Goal: Transaction & Acquisition: Purchase product/service

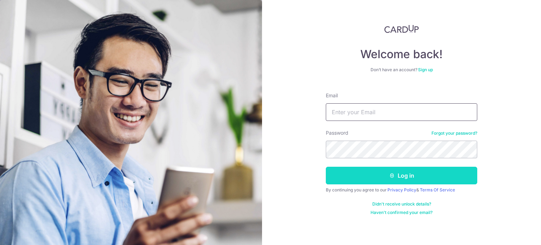
type input "[EMAIL_ADDRESS][DOMAIN_NAME]"
click at [380, 179] on button "Log in" at bounding box center [401, 176] width 151 height 18
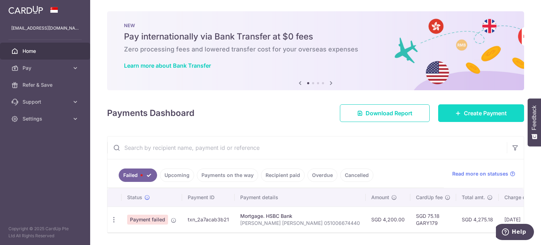
drag, startPoint x: 483, startPoint y: 114, endPoint x: 444, endPoint y: 114, distance: 39.1
click at [483, 114] on span "Create Payment" at bounding box center [485, 113] width 43 height 8
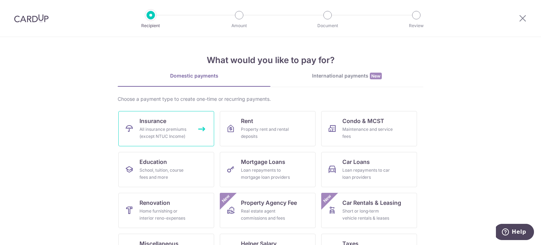
click at [157, 124] on span "Insurance" at bounding box center [152, 121] width 27 height 8
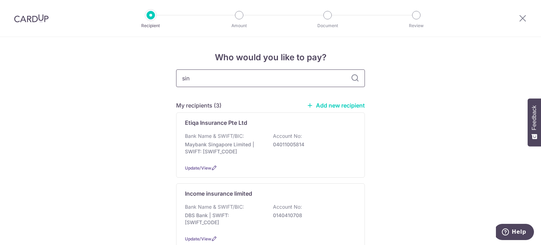
type input "sing"
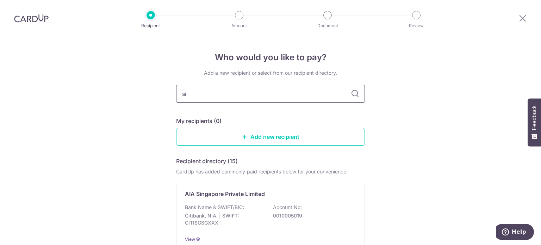
type input "s"
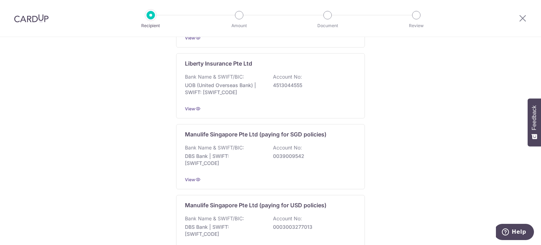
scroll to position [871, 0]
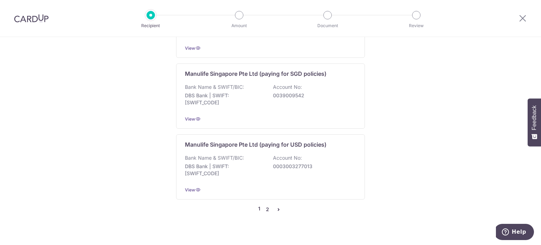
click at [264, 205] on link "2" at bounding box center [267, 209] width 8 height 8
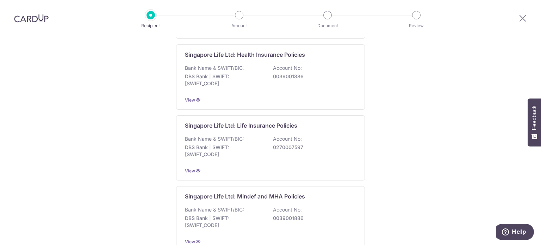
scroll to position [599, 0]
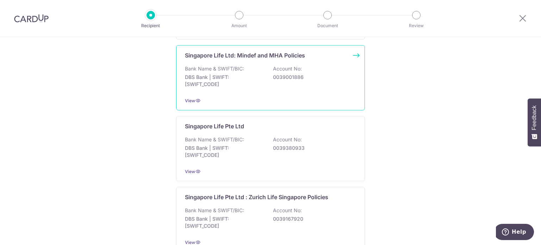
click at [241, 66] on p "Bank Name & SWIFT/BIC:" at bounding box center [214, 68] width 59 height 7
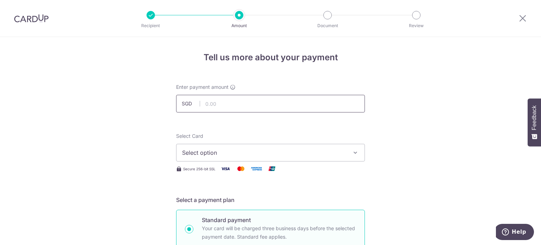
click at [217, 101] on input "text" at bounding box center [270, 104] width 189 height 18
type input "751.67"
click at [284, 152] on span "Select option" at bounding box center [264, 152] width 164 height 8
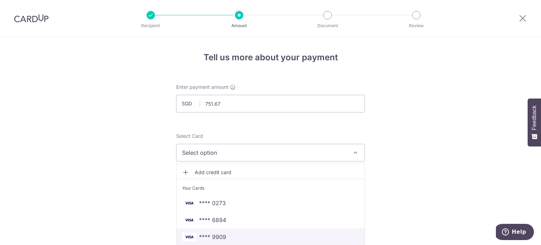
click at [261, 232] on link "**** 9909" at bounding box center [270, 236] width 188 height 17
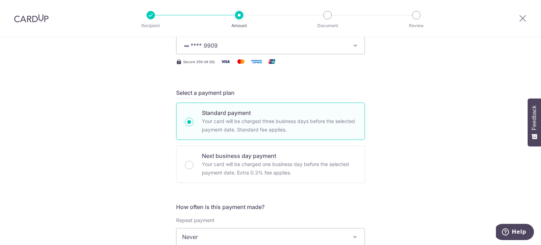
scroll to position [176, 0]
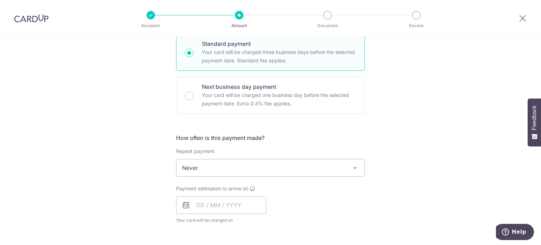
click at [316, 167] on span "Never" at bounding box center [270, 167] width 188 height 17
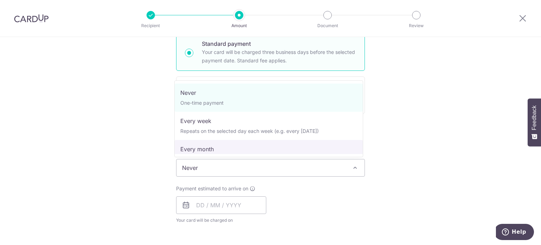
select select "3"
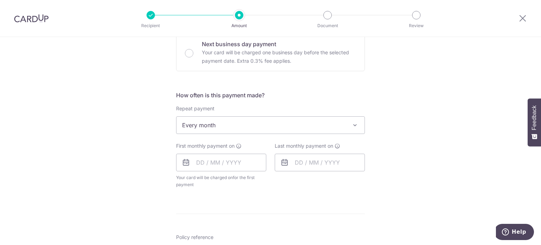
scroll to position [282, 0]
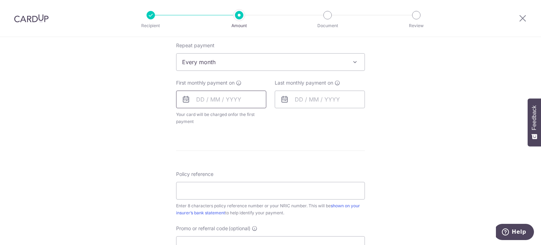
click at [228, 103] on input "text" at bounding box center [221, 100] width 90 height 18
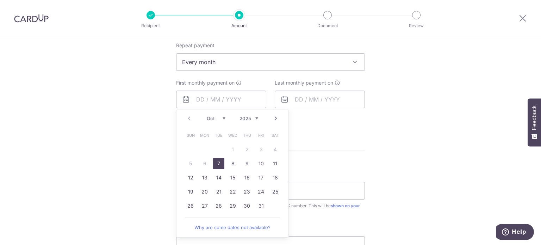
click at [455, 150] on div "Tell us more about your payment Enter payment amount SGD 751.67 751.67 Select C…" at bounding box center [270, 77] width 541 height 644
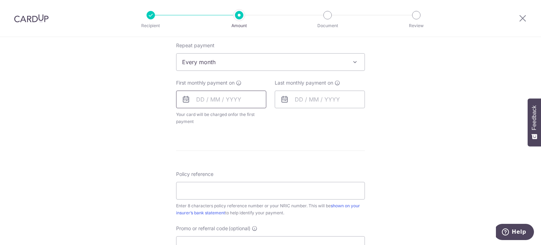
click at [246, 100] on input "text" at bounding box center [221, 100] width 90 height 18
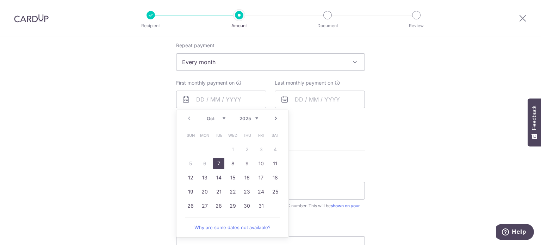
click at [218, 159] on link "7" at bounding box center [218, 163] width 11 height 11
type input "[DATE]"
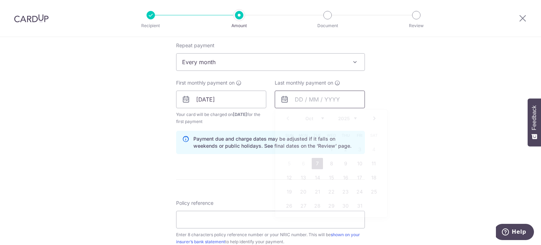
click at [328, 101] on input "text" at bounding box center [320, 100] width 90 height 18
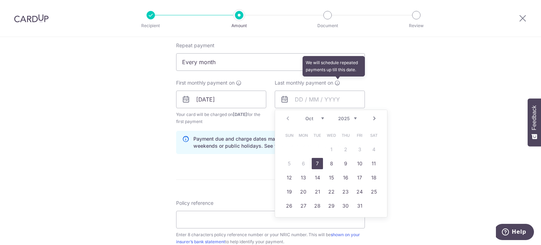
click at [336, 83] on icon at bounding box center [338, 83] width 6 height 6
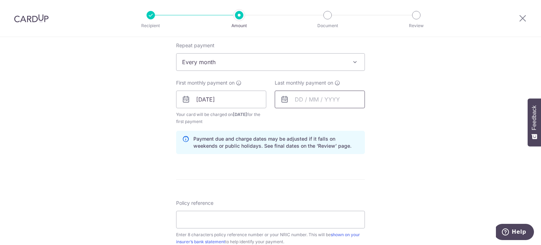
click at [295, 97] on input "text" at bounding box center [320, 100] width 90 height 18
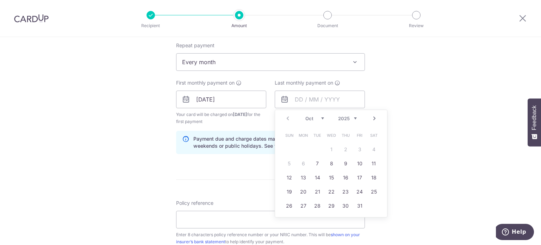
click at [353, 117] on select "2025 2026 2027 2028 2029 2030 2031 2032 2033 2034 2035" at bounding box center [347, 119] width 19 height 6
click at [326, 163] on link "7" at bounding box center [331, 163] width 11 height 11
type input "[DATE]"
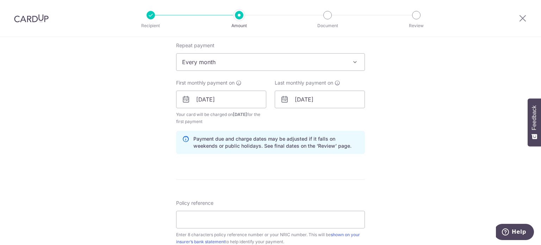
click at [441, 143] on div "Tell us more about your payment Enter payment amount SGD 751.67 751.67 Select C…" at bounding box center [270, 91] width 541 height 673
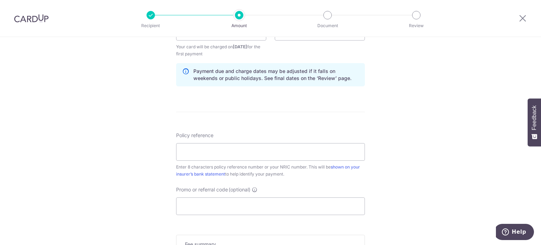
scroll to position [423, 0]
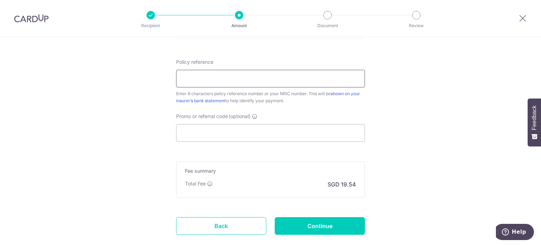
click at [274, 81] on input "Policy reference" at bounding box center [270, 79] width 189 height 18
type input "03989062"
drag, startPoint x: 225, startPoint y: 135, endPoint x: 230, endPoint y: 135, distance: 5.6
click at [225, 135] on input "Promo or referral code (optional)" at bounding box center [270, 133] width 189 height 18
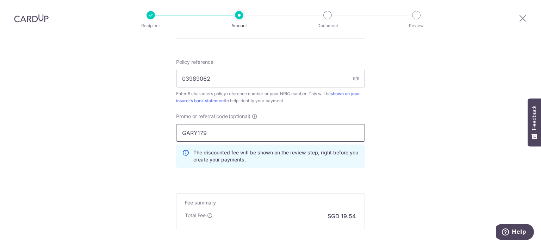
scroll to position [496, 0]
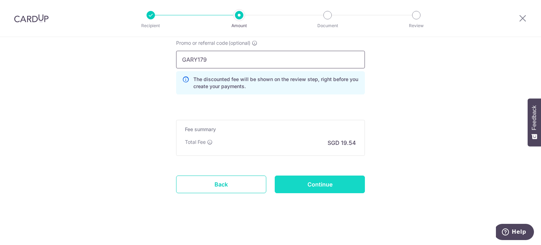
type input "GARY179"
click at [321, 191] on input "Continue" at bounding box center [320, 184] width 90 height 18
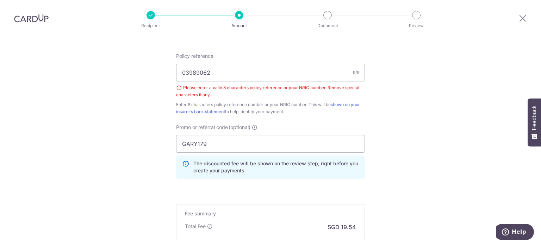
scroll to position [334, 0]
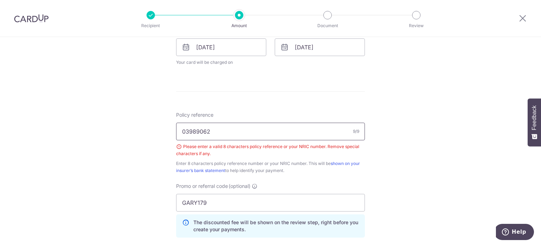
click at [181, 132] on input "03989062" at bounding box center [270, 132] width 189 height 18
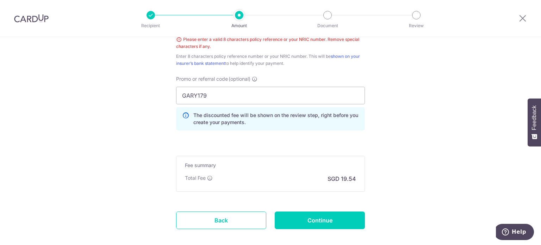
scroll to position [477, 0]
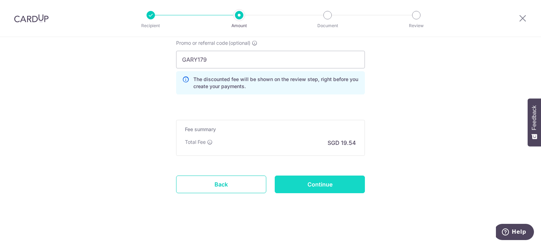
click at [305, 187] on input "Continue" at bounding box center [320, 184] width 90 height 18
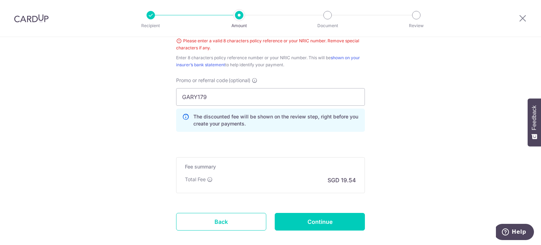
scroll to position [369, 0]
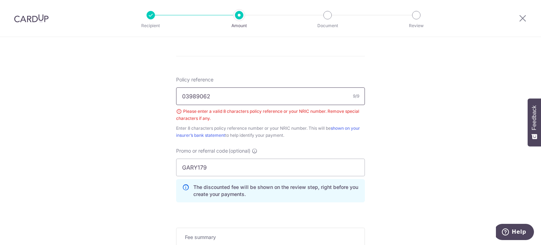
click at [258, 100] on input "03989062" at bounding box center [270, 96] width 189 height 18
type input "0"
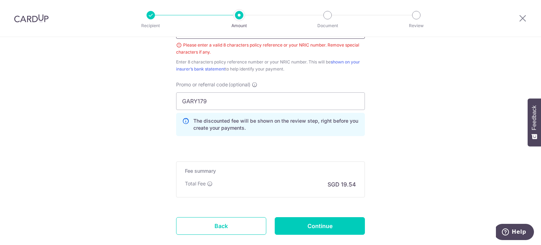
scroll to position [477, 0]
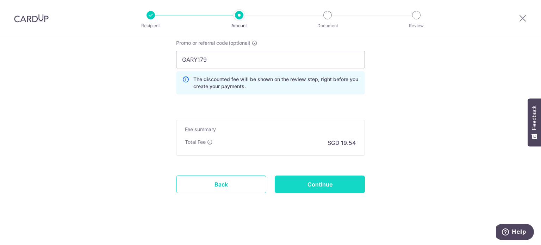
type input "1820766"
click at [316, 182] on input "Continue" at bounding box center [320, 184] width 90 height 18
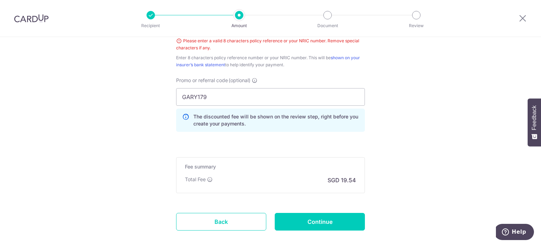
scroll to position [404, 0]
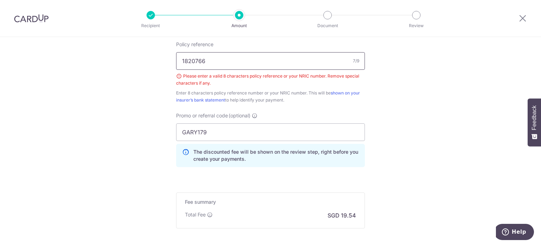
click at [180, 62] on input "1820766" at bounding box center [270, 61] width 189 height 18
click at [209, 60] on input "S1820766" at bounding box center [270, 61] width 189 height 18
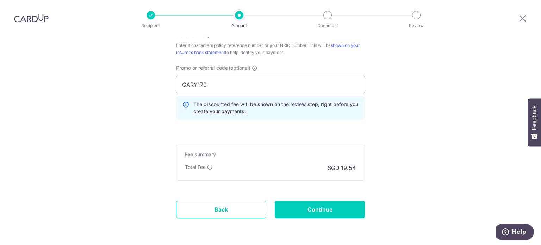
scroll to position [477, 0]
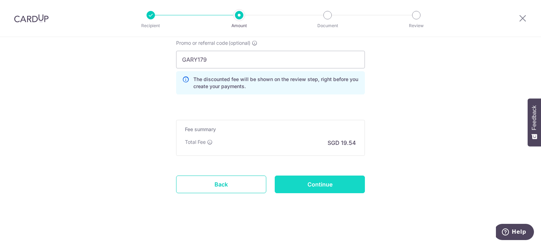
type input "S1820766D"
click at [323, 188] on input "Continue" at bounding box center [320, 184] width 90 height 18
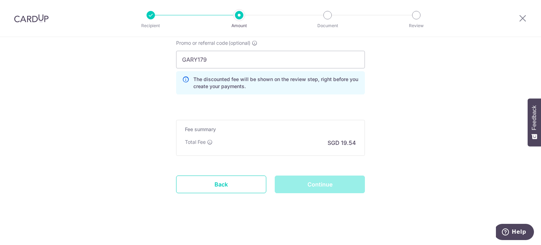
scroll to position [195, 0]
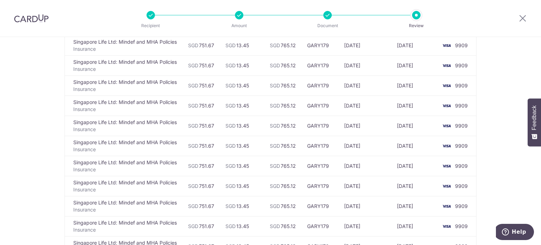
scroll to position [176, 0]
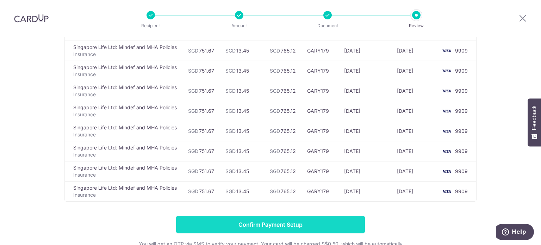
click at [269, 221] on input "Confirm Payment Setup" at bounding box center [270, 225] width 189 height 18
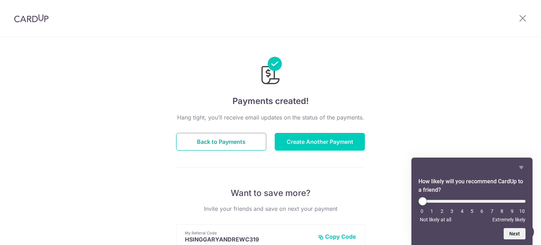
drag, startPoint x: 219, startPoint y: 139, endPoint x: 309, endPoint y: 69, distance: 113.9
click at [219, 138] on button "Back to Payments" at bounding box center [221, 142] width 90 height 18
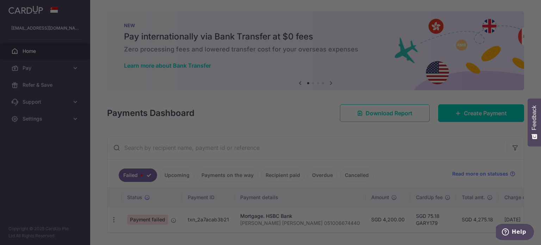
click at [378, 5] on div at bounding box center [273, 123] width 546 height 247
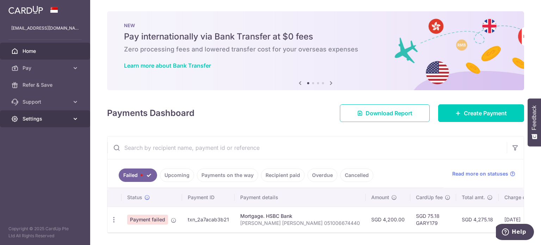
click at [52, 118] on span "Settings" at bounding box center [46, 118] width 46 height 7
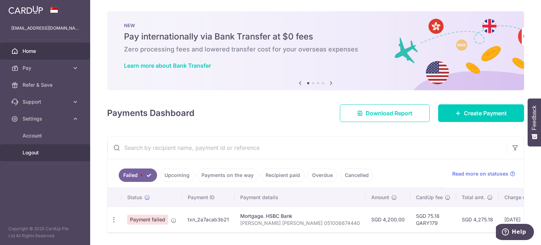
click at [47, 155] on span "Logout" at bounding box center [46, 152] width 46 height 7
